Goal: Information Seeking & Learning: Learn about a topic

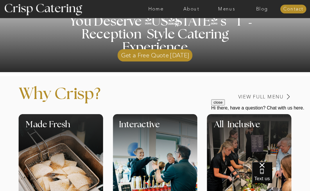
scroll to position [142, 0]
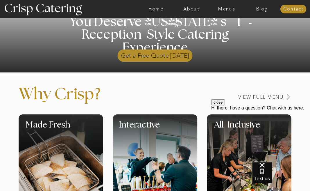
click at [157, 55] on p "Get a Free Quote [DATE]" at bounding box center [155, 54] width 75 height 15
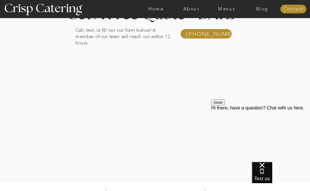
scroll to position [98, 0]
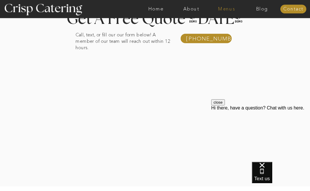
click at [221, 8] on nav "Menus" at bounding box center [226, 8] width 35 height 5
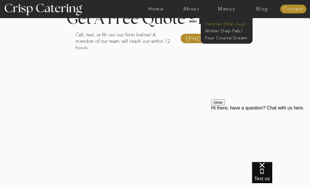
click at [212, 23] on nav "Summer (Mar-Aug)" at bounding box center [228, 23] width 46 height 5
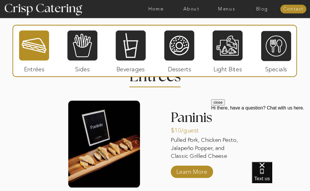
scroll to position [484, 0]
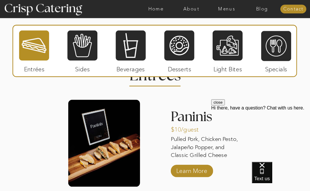
click at [225, 105] on button "close" at bounding box center [219, 102] width 14 height 6
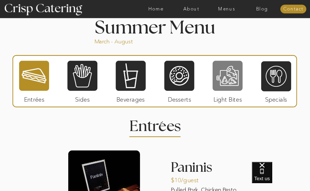
scroll to position [436, 0]
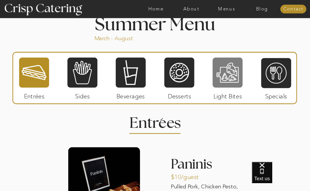
click at [221, 87] on div at bounding box center [228, 72] width 30 height 31
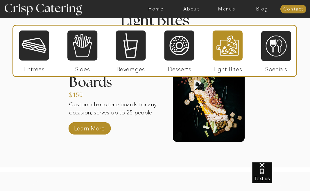
scroll to position [501, 0]
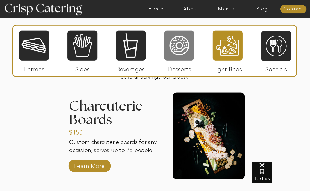
click at [184, 56] on div at bounding box center [180, 45] width 30 height 31
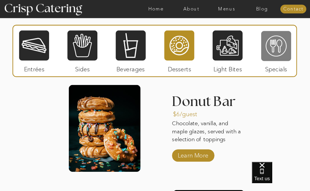
click at [275, 45] on div at bounding box center [277, 46] width 30 height 31
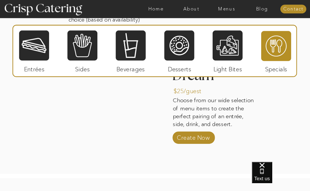
scroll to position [645, 0]
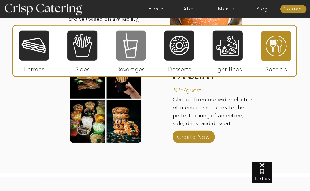
click at [135, 50] on div at bounding box center [131, 45] width 30 height 31
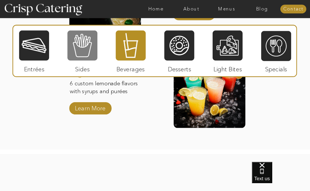
click at [84, 44] on div at bounding box center [82, 45] width 30 height 31
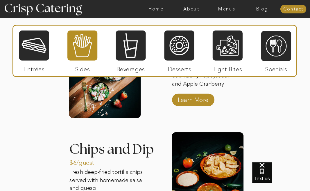
scroll to position [646, 0]
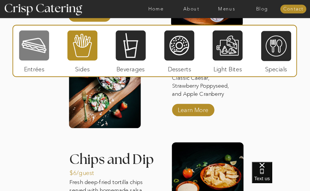
click at [31, 45] on div at bounding box center [34, 45] width 30 height 31
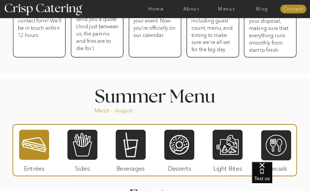
scroll to position [360, 0]
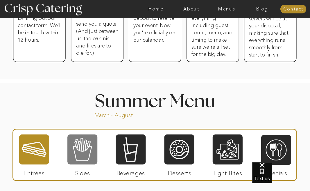
click at [84, 153] on div at bounding box center [82, 149] width 30 height 31
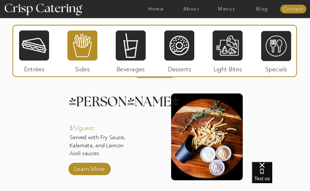
scroll to position [489, 0]
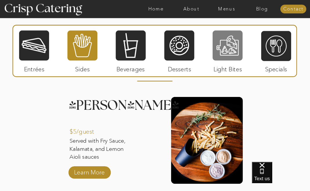
click at [225, 48] on div at bounding box center [228, 45] width 30 height 31
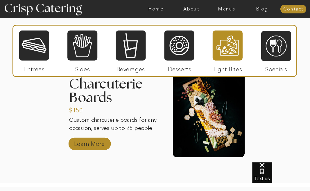
scroll to position [523, 0]
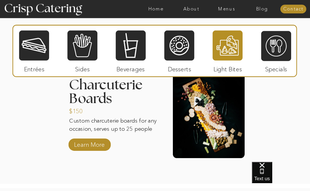
click at [86, 62] on p "Sides" at bounding box center [82, 68] width 34 height 15
click at [81, 52] on div at bounding box center [82, 45] width 30 height 31
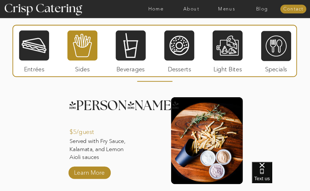
scroll to position [489, 0]
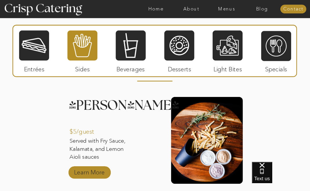
click at [94, 173] on p "Learn More" at bounding box center [89, 171] width 34 height 15
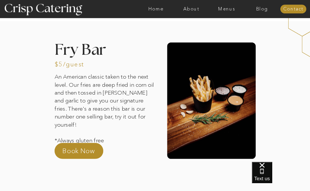
drag, startPoint x: 56, startPoint y: 78, endPoint x: 91, endPoint y: 91, distance: 37.2
click at [92, 91] on p "An American classic taken to the next level. Our fries are deep fried in corn o…" at bounding box center [106, 113] width 102 height 81
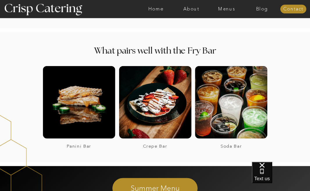
scroll to position [489, 0]
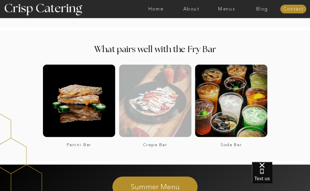
click at [167, 110] on div at bounding box center [155, 100] width 72 height 72
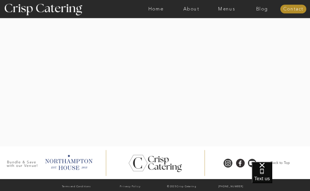
scroll to position [991, 0]
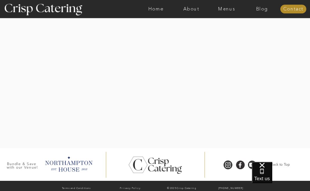
click at [244, 99] on div at bounding box center [155, 59] width 360 height 176
click at [265, 104] on div at bounding box center [155, 59] width 360 height 176
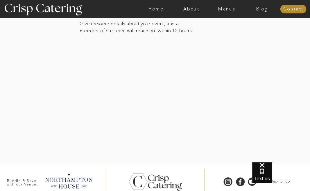
scroll to position [984, 0]
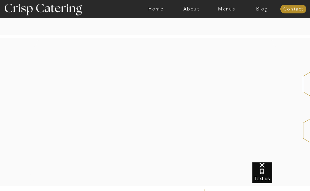
scroll to position [126, 0]
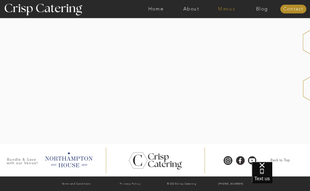
click at [227, 7] on nav "Menus" at bounding box center [226, 8] width 35 height 5
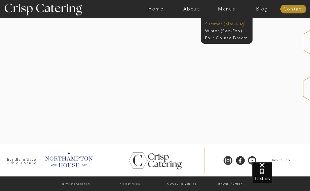
click at [217, 24] on nav "Summer (Mar-Aug)" at bounding box center [228, 23] width 46 height 5
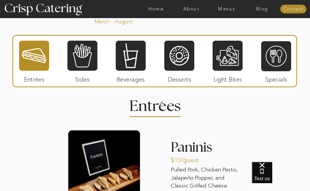
scroll to position [440, 0]
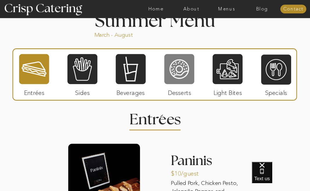
click at [181, 74] on div at bounding box center [180, 69] width 30 height 31
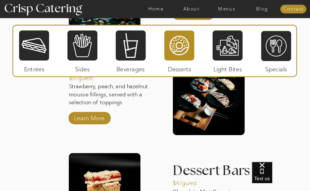
scroll to position [644, 0]
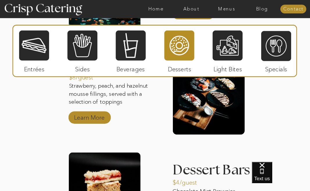
click at [104, 118] on p "Learn More" at bounding box center [89, 116] width 34 height 15
